Goal: Information Seeking & Learning: Learn about a topic

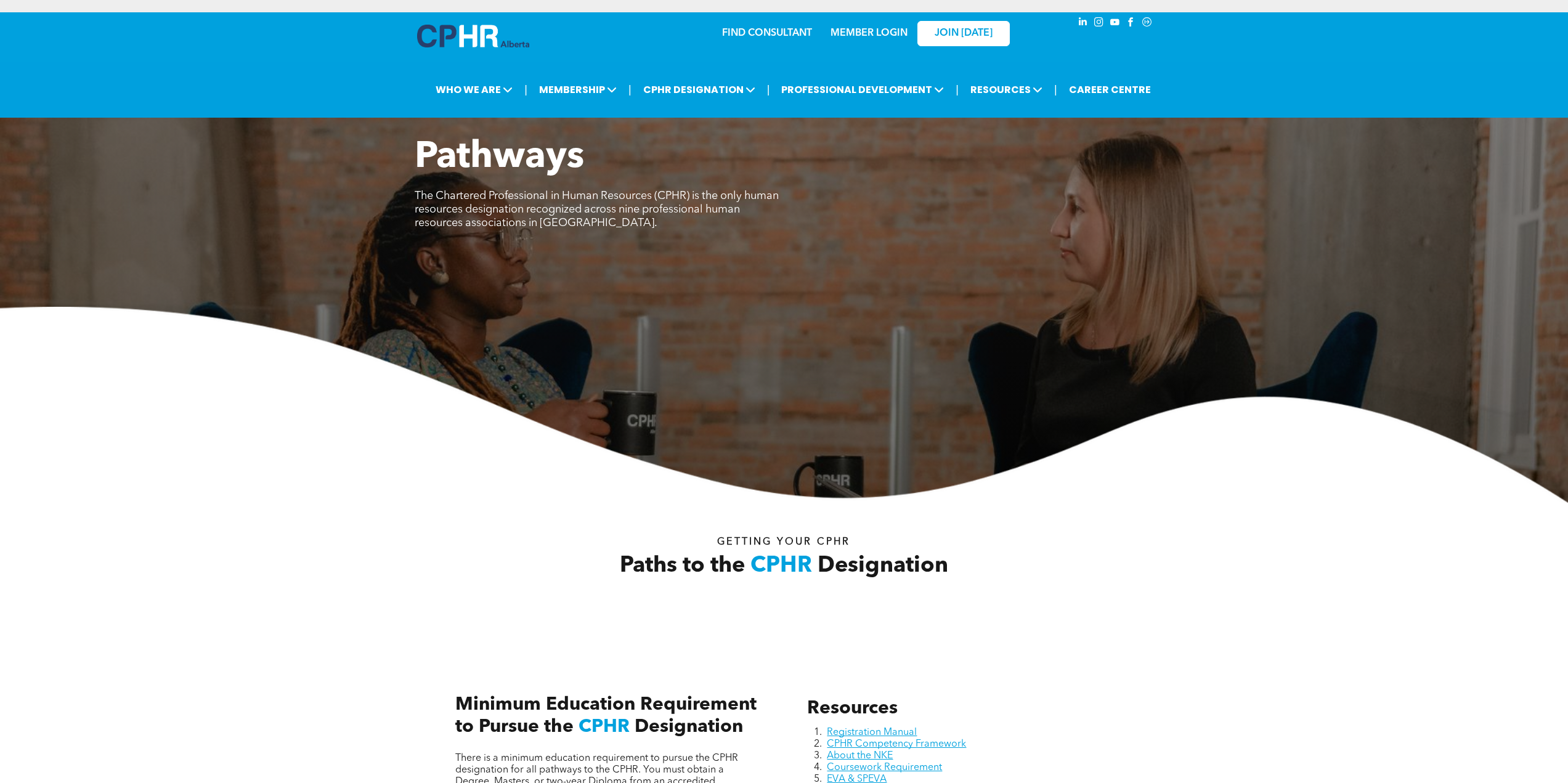
scroll to position [924, 0]
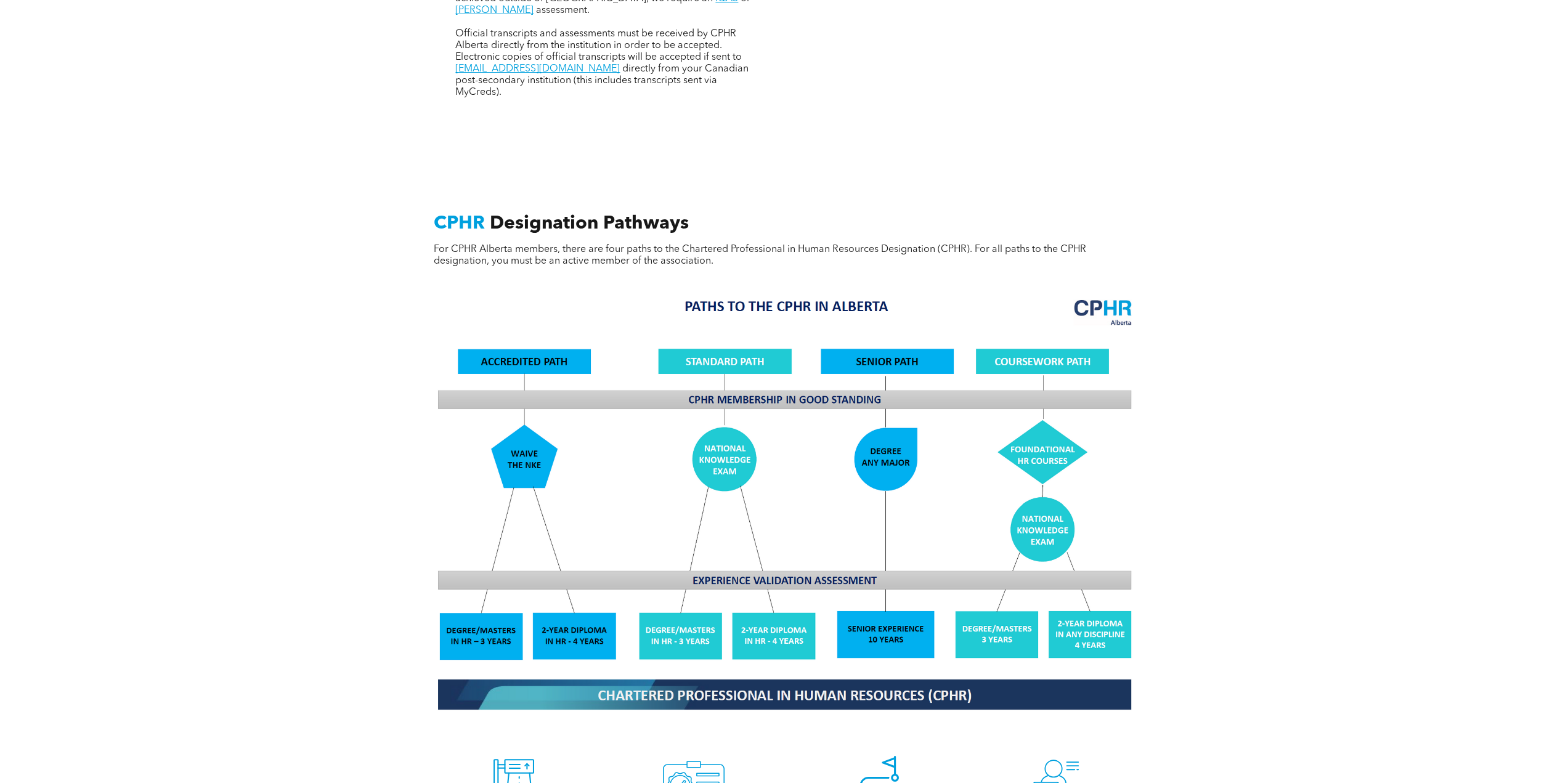
scroll to position [864, 0]
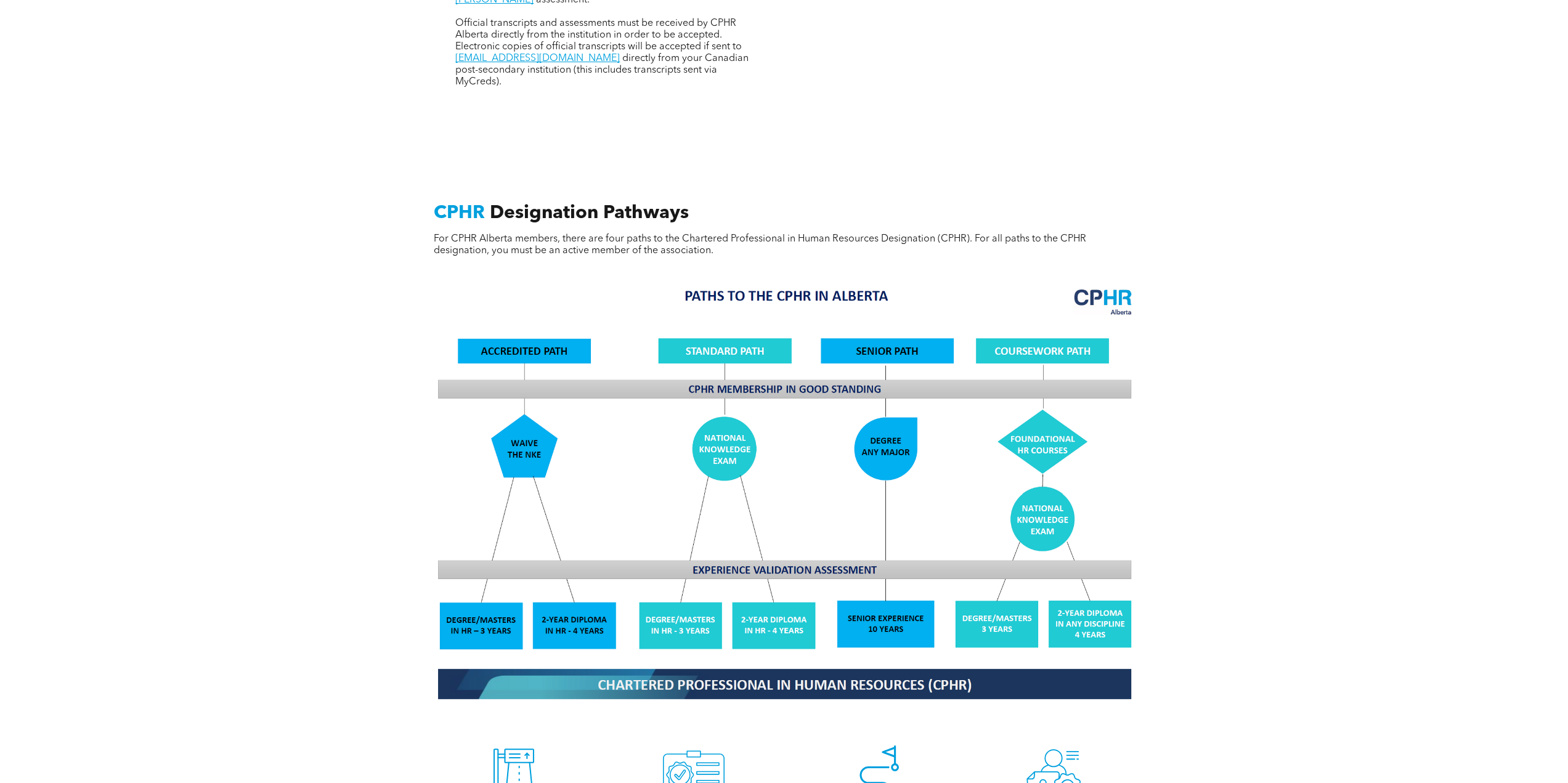
click at [1040, 340] on img at bounding box center [784, 493] width 713 height 430
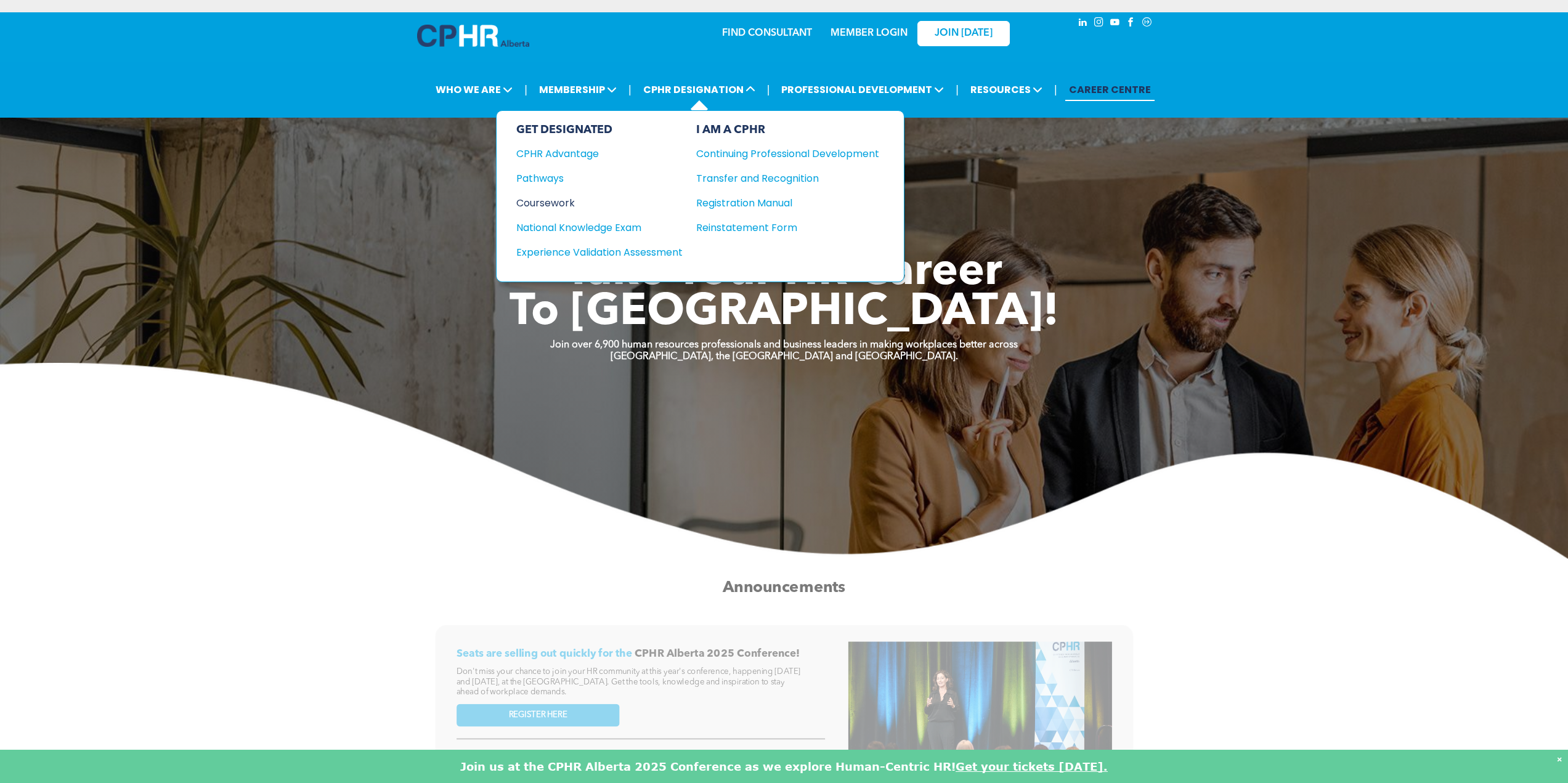
click at [541, 200] on div "Coursework" at bounding box center [591, 203] width 149 height 15
